Goal: Task Accomplishment & Management: Use online tool/utility

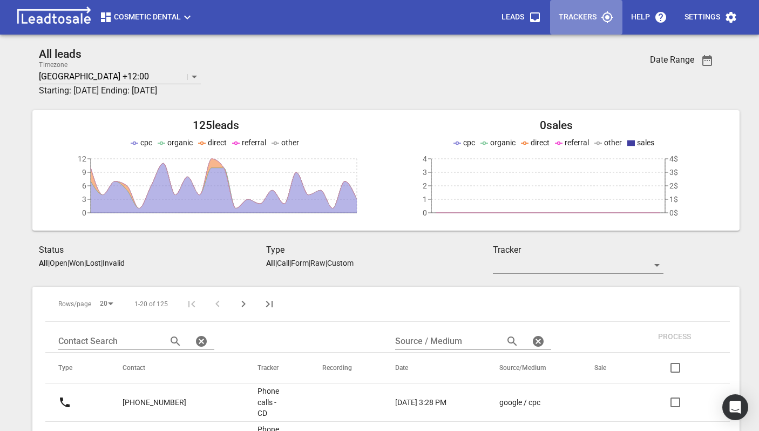
click at [587, 19] on p "Trackers" at bounding box center [578, 17] width 38 height 11
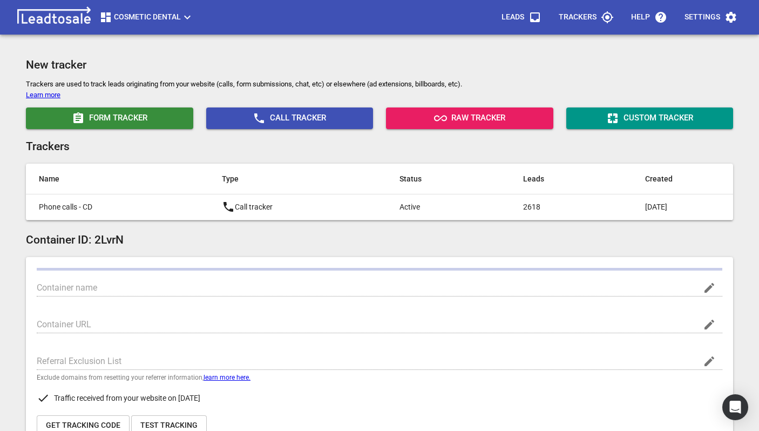
type input "Cosmetic Dental"
type input "[URL][DOMAIN_NAME]"
type input "[DOMAIN_NAME]"
type input "UA-7919562-1"
type input "G-KZWSC8XXRX"
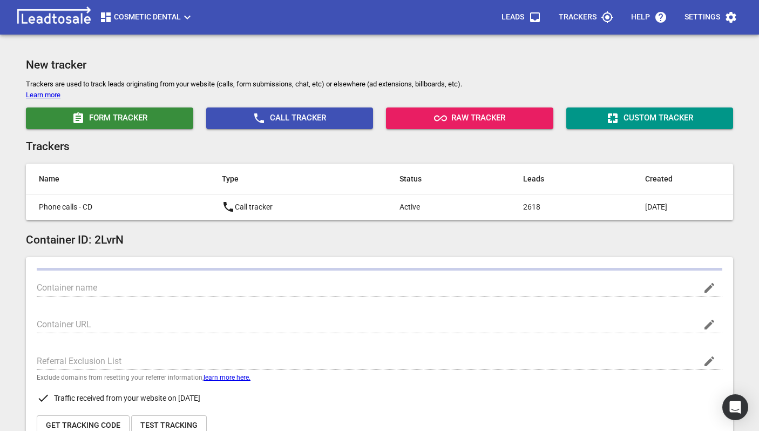
type input "pCXlrI0FSwaMQqCGqmVgoA"
type input "362943237462953"
checkbox input "true"
